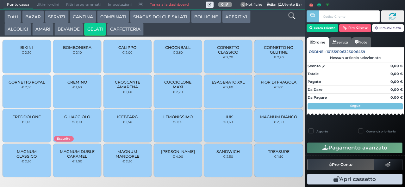
click at [82, 85] on span "CREMINO" at bounding box center [77, 82] width 20 height 5
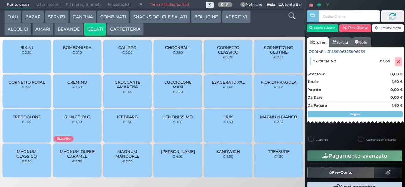
click at [233, 55] on span "CORNETTO CLASSICO" at bounding box center [228, 49] width 38 height 9
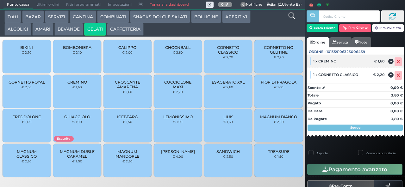
click at [396, 62] on icon at bounding box center [398, 62] width 4 height 0
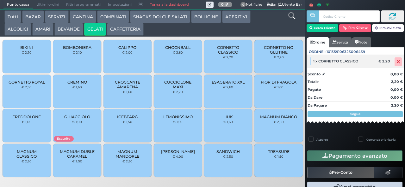
click at [396, 62] on icon at bounding box center [398, 62] width 4 height 0
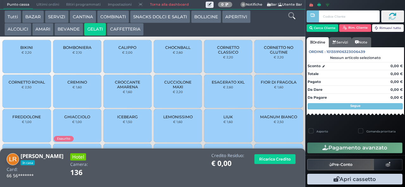
click at [223, 55] on span "CORNETTO CLASSICO" at bounding box center [228, 49] width 38 height 9
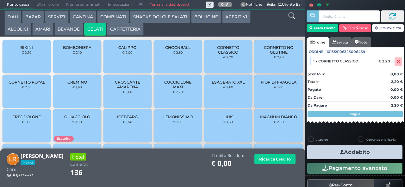
click at [81, 84] on span "CREMINO" at bounding box center [77, 82] width 20 height 5
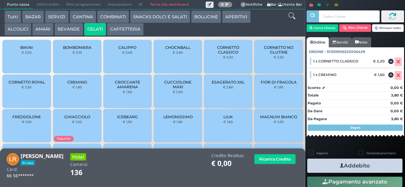
click at [0, 0] on div at bounding box center [0, 0] width 0 height 0
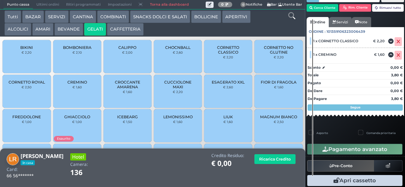
scroll to position [33, 0]
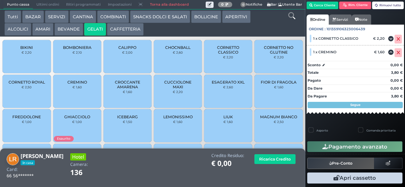
click at [341, 122] on nav "Cerca Cliente [GEOGRAPHIC_DATA]. Cliente Rimuovi tutto CLIENTE SELEZIONATO In c…" at bounding box center [354, 54] width 97 height 137
click at [46, 6] on span "Ultimi ordini" at bounding box center [48, 4] width 30 height 9
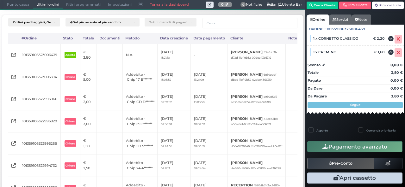
click at [20, 4] on span "Punto cassa" at bounding box center [17, 4] width 29 height 9
